Goal: Task Accomplishment & Management: Use online tool/utility

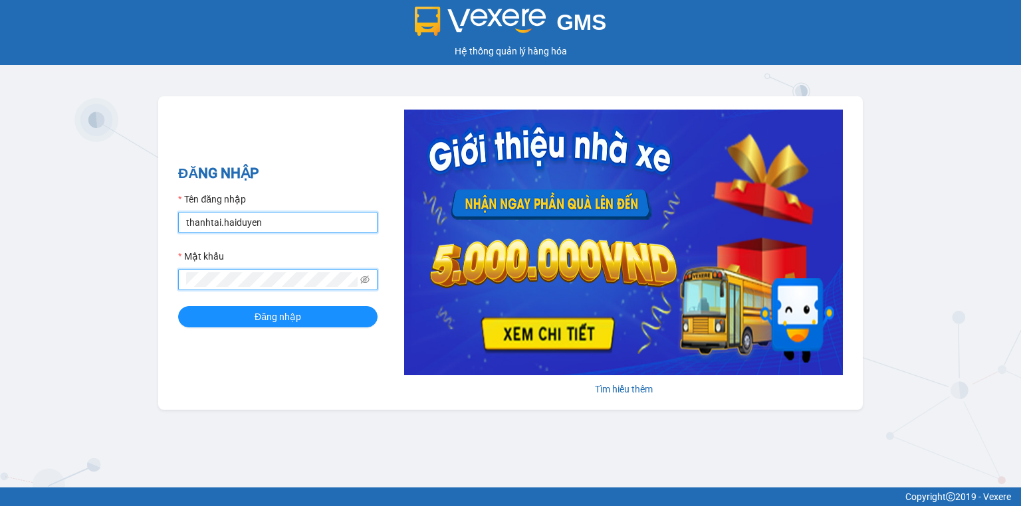
type input "lai.haiduyen"
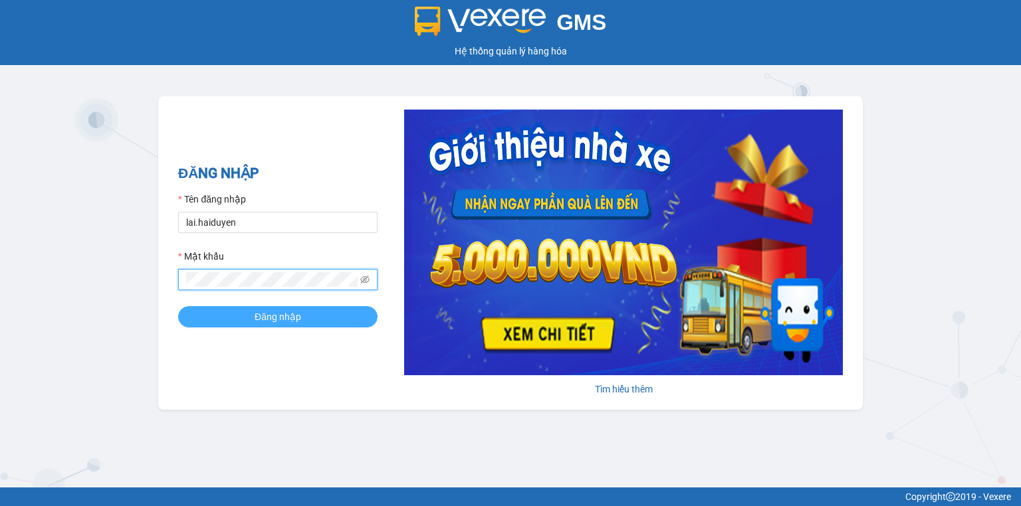
click at [316, 318] on button "Đăng nhập" at bounding box center [277, 316] width 199 height 21
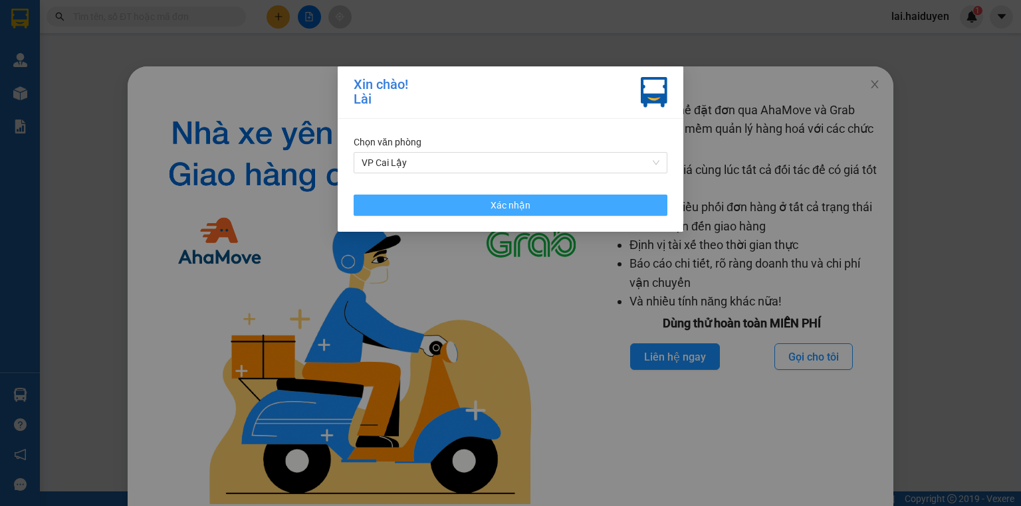
click at [501, 204] on span "Xác nhận" at bounding box center [511, 205] width 40 height 15
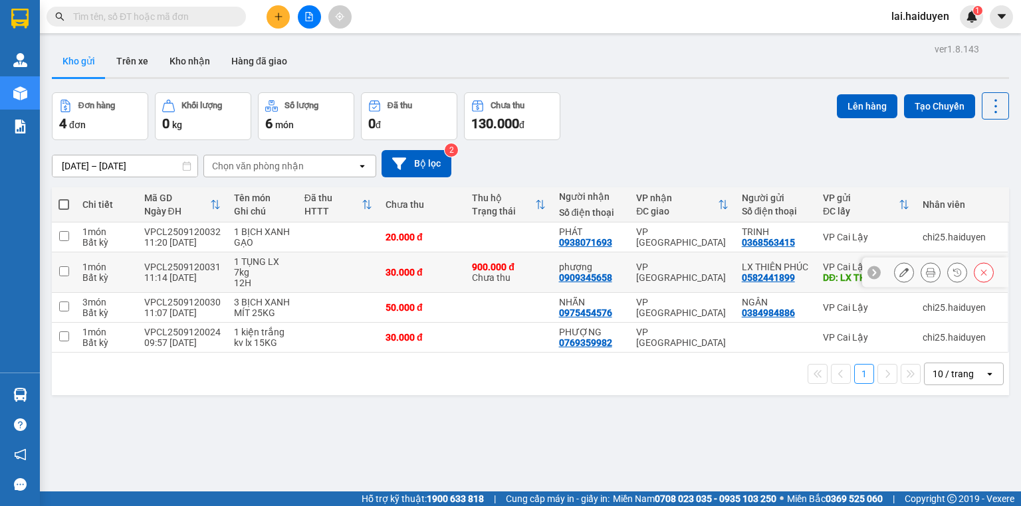
scroll to position [61, 0]
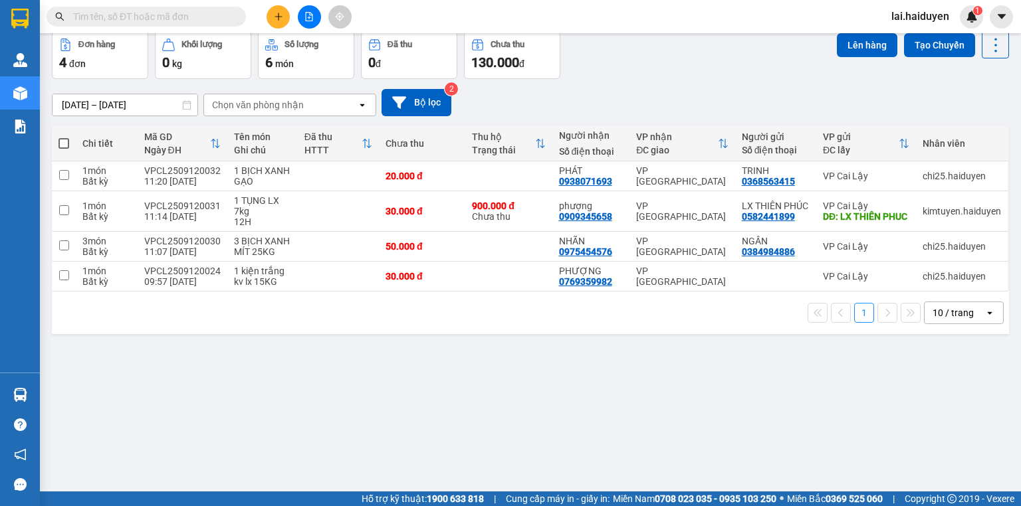
click at [195, 376] on div "ver 1.8.143 Kho gửi Trên xe Kho nhận Hàng đã giao Đơn hàng 4 đơn Khối lượng 0 k…" at bounding box center [531, 232] width 968 height 506
